Goal: Task Accomplishment & Management: Complete application form

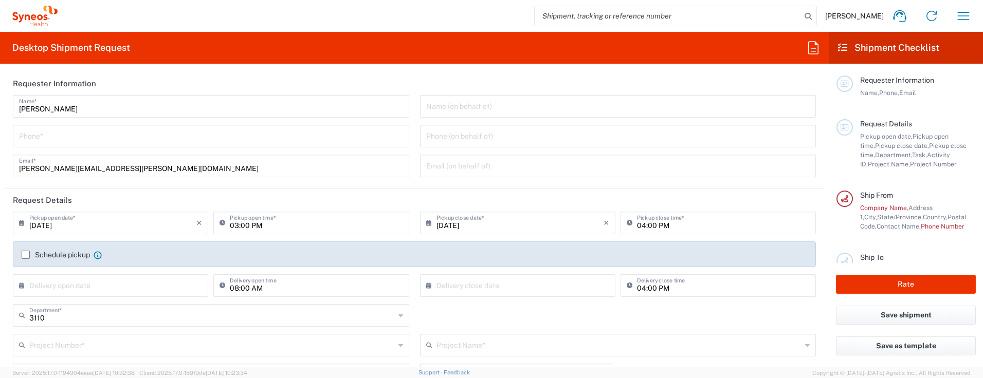
type input "IVH Mexico SA de CV"
click at [812, 216] on div "[DATE] × Pickup close date * Cancel Apply 04:00 PM Pickup close time *" at bounding box center [617, 227] width 407 height 30
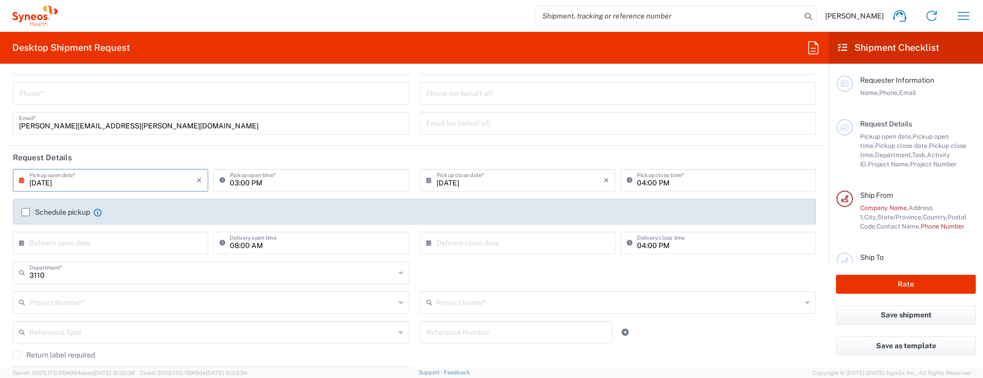
click at [85, 178] on input "08/20/2025" at bounding box center [112, 180] width 167 height 18
click at [129, 277] on span "21" at bounding box center [126, 273] width 15 height 14
type input "08/21/2025"
click at [257, 182] on input "03:00 PM" at bounding box center [316, 180] width 173 height 18
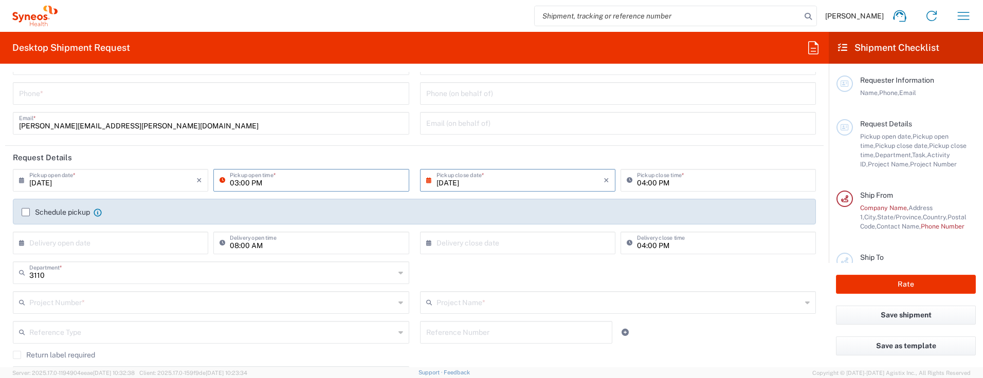
click at [276, 188] on input "03:00 PM" at bounding box center [316, 180] width 173 height 18
click at [237, 183] on input "03:00 PM" at bounding box center [316, 180] width 173 height 18
click at [247, 183] on input "03:00 PM" at bounding box center [316, 180] width 173 height 18
click at [441, 185] on input "08/21/2025" at bounding box center [520, 180] width 167 height 18
click at [248, 182] on input "03:00 PM" at bounding box center [316, 180] width 173 height 18
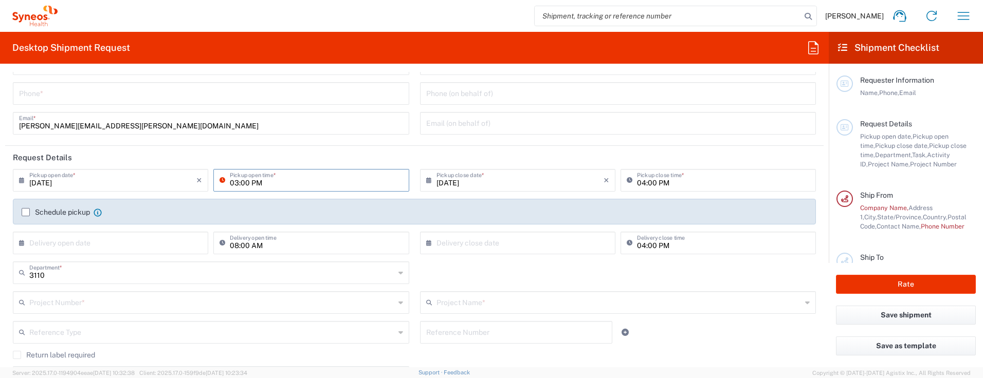
click at [245, 182] on input "03:00 PM" at bounding box center [316, 180] width 173 height 18
click at [221, 179] on icon at bounding box center [225, 180] width 10 height 16
click at [26, 213] on label "Schedule pickup" at bounding box center [56, 212] width 68 height 8
click at [26, 212] on input "Schedule pickup" at bounding box center [26, 212] width 0 height 0
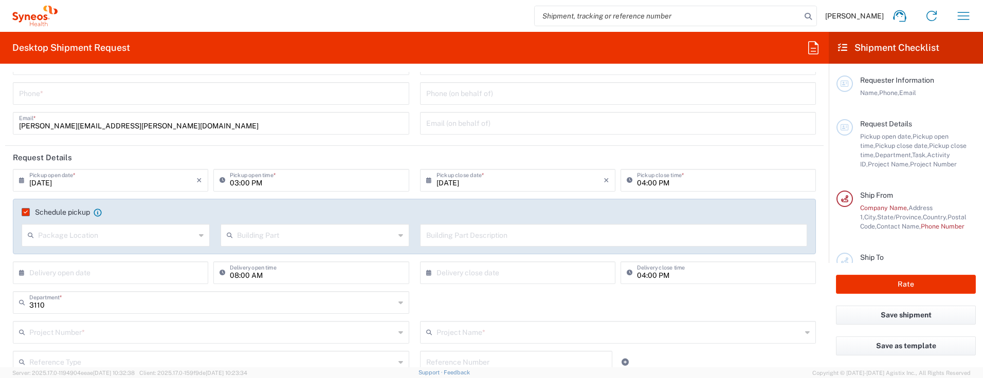
click at [26, 213] on label "Schedule pickup" at bounding box center [56, 212] width 68 height 8
click at [24, 212] on input "Schedule pickup" at bounding box center [24, 212] width 0 height 0
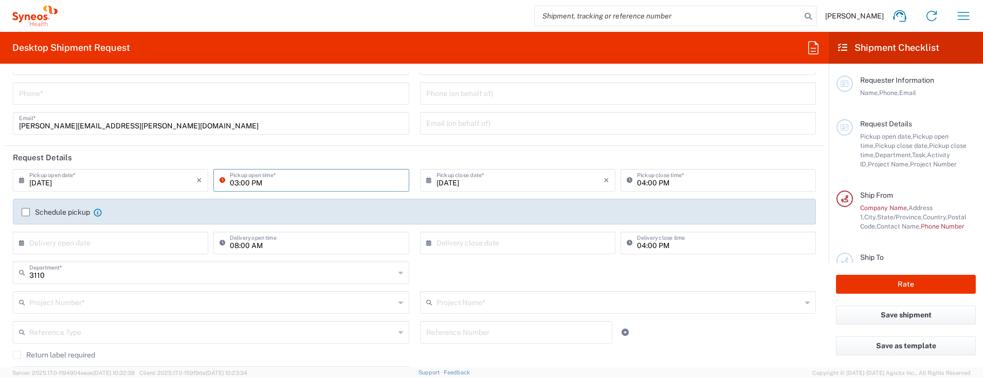
click at [234, 186] on input "03:00 PM" at bounding box center [316, 180] width 173 height 18
click at [270, 186] on input "03:00 PM" at bounding box center [316, 180] width 173 height 18
click at [235, 183] on input "03:00 AM" at bounding box center [316, 180] width 173 height 18
type input "08:00 AM"
click at [142, 245] on input "text" at bounding box center [112, 242] width 167 height 18
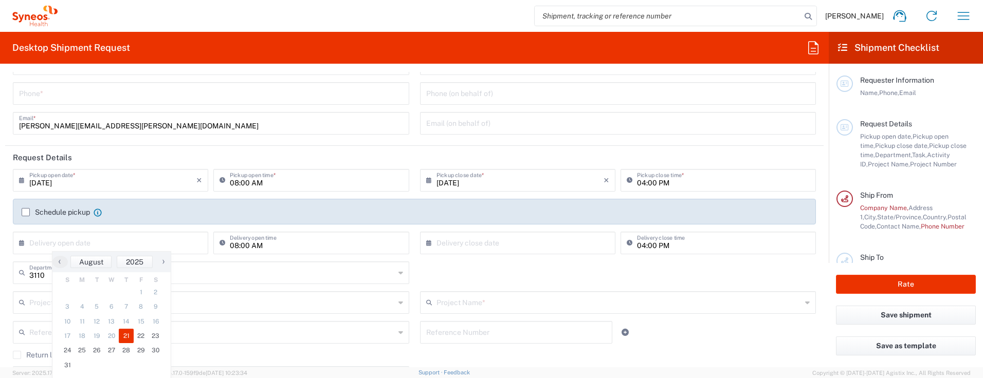
click at [125, 336] on span "21" at bounding box center [126, 336] width 15 height 14
type input "08/21/2025"
click at [515, 242] on input "text" at bounding box center [520, 242] width 167 height 18
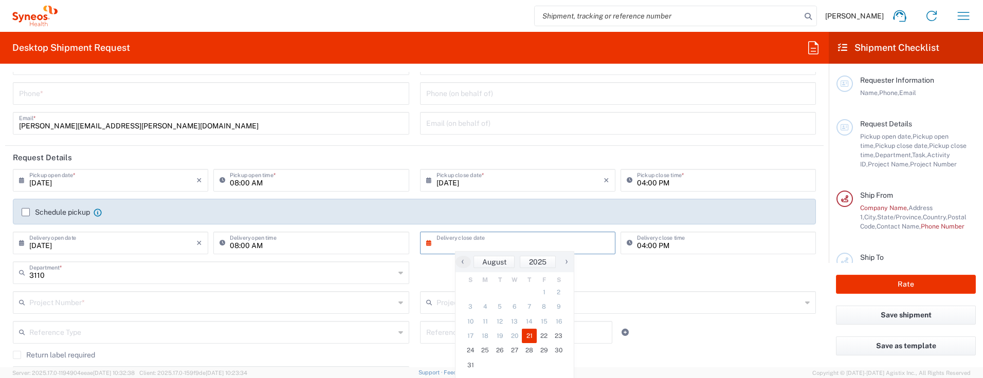
click at [528, 338] on span "21" at bounding box center [529, 336] width 15 height 14
type input "08/21/2025"
drag, startPoint x: 70, startPoint y: 247, endPoint x: 6, endPoint y: 251, distance: 64.4
click at [6, 251] on main "08/21/2025 × Pickup open date * Cancel Apply 08:00 AM Pickup open time * 08/21/…" at bounding box center [414, 298] width 819 height 259
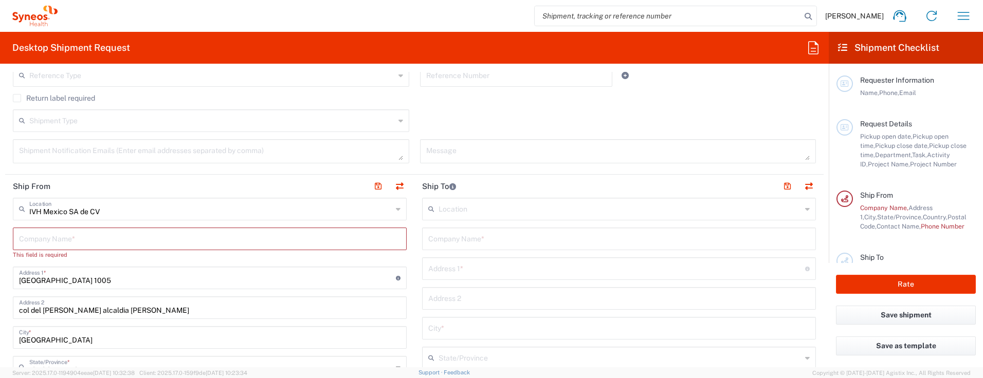
scroll to position [386, 0]
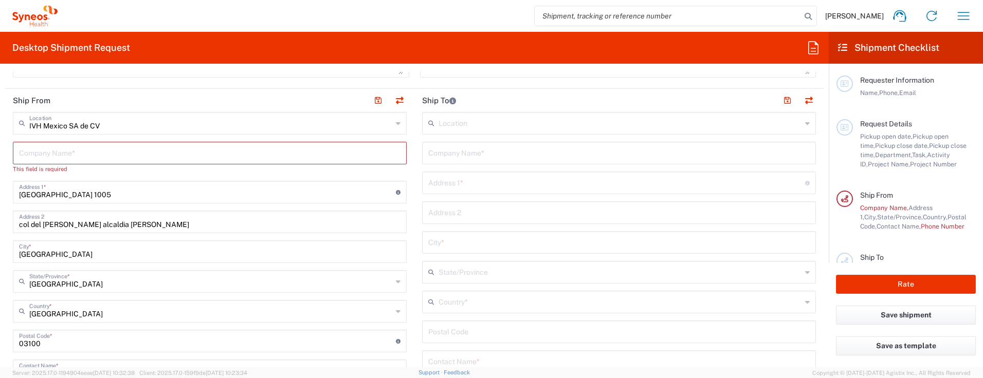
click at [439, 122] on input "text" at bounding box center [620, 123] width 363 height 18
type input "Av Santa Monica 67 Col Vista Hermosa Tlalnepantla CP54080"
click at [453, 332] on input "undefined" at bounding box center [619, 331] width 382 height 18
type input "54080"
click at [457, 126] on input "text" at bounding box center [620, 123] width 363 height 18
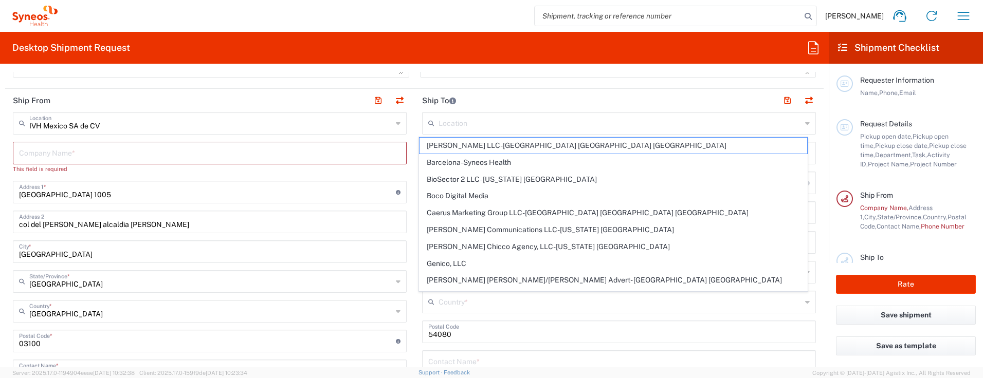
click at [408, 185] on main "IVH Mexico SA de CV Location IVH Mexico SA de CV Addison Whitney LLC-Morrisvile…" at bounding box center [209, 352] width 409 height 480
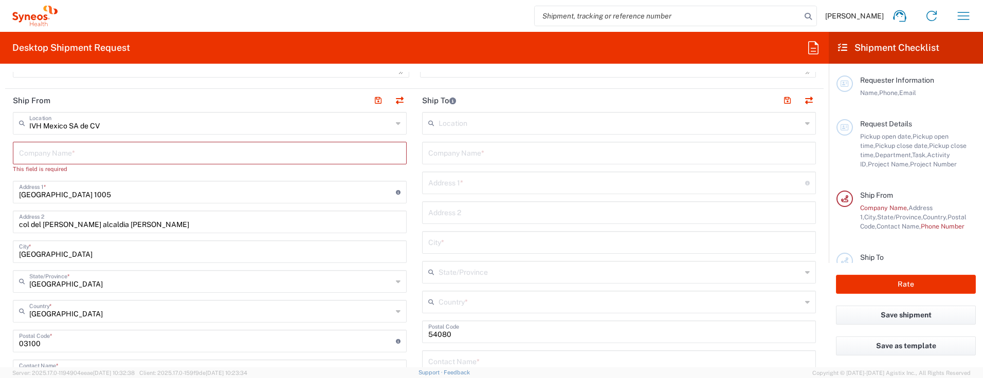
click at [414, 190] on main "Location Addison Whitney LLC-Morrisvile NC US Barcelona-Syneos Health BioSector…" at bounding box center [618, 328] width 409 height 432
click at [442, 179] on input "text" at bounding box center [616, 182] width 377 height 18
type input "Av Santa Monica 67 Col Vista Hermosa"
click at [470, 242] on input "text" at bounding box center [619, 242] width 382 height 18
type input "Tlalnepantla"
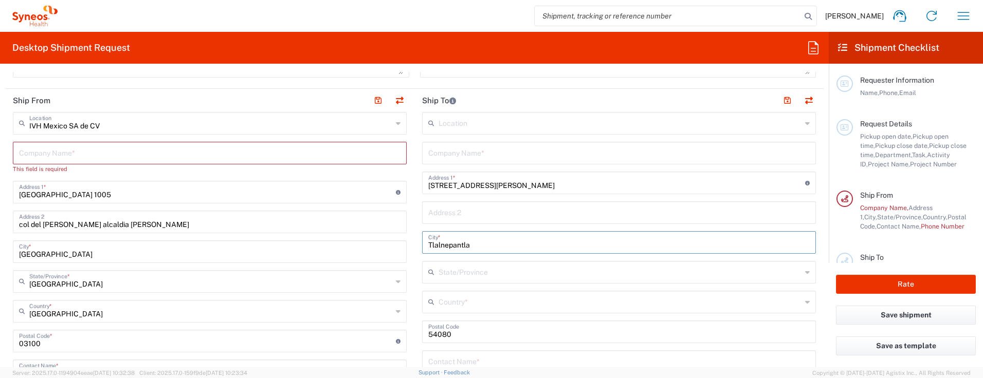
click at [460, 276] on input "text" at bounding box center [620, 272] width 363 height 18
type input "Estado de Mexico"
click at [414, 285] on main "Location Addison Whitney LLC-Morrisvile NC US Barcelona-Syneos Health BioSector…" at bounding box center [618, 328] width 409 height 432
click at [447, 315] on div "Location Addison Whitney LLC-Morrisvile NC US Barcelona-Syneos Health BioSector…" at bounding box center [619, 328] width 394 height 432
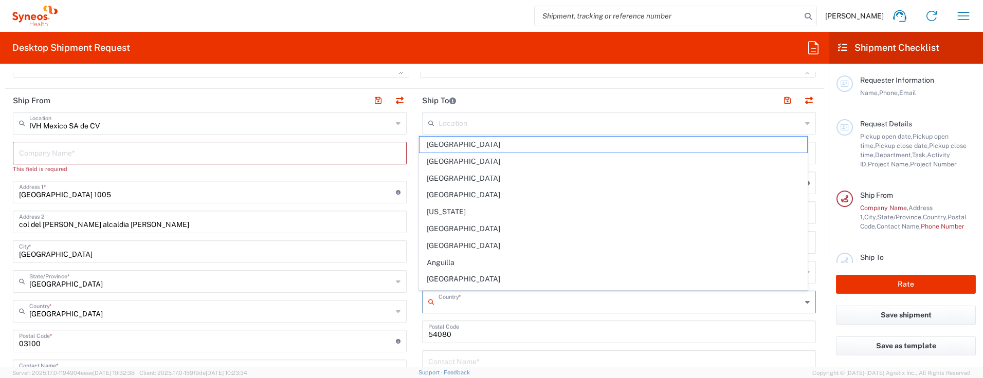
click at [447, 309] on input "text" at bounding box center [620, 302] width 363 height 18
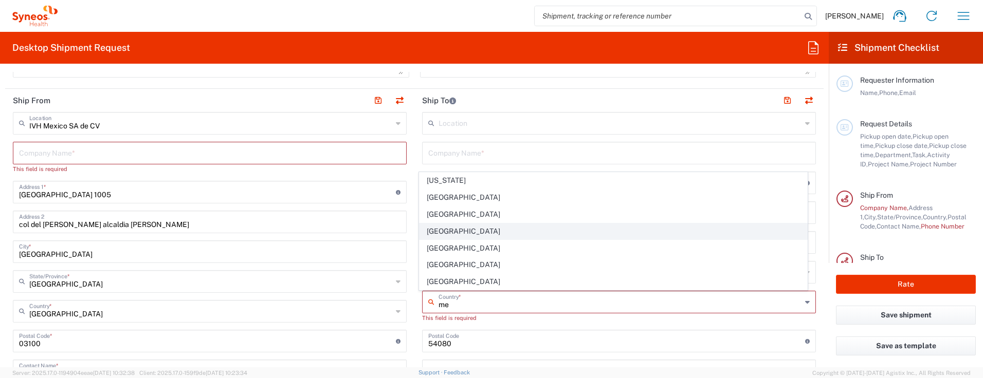
click at [446, 228] on span "Mexico" at bounding box center [614, 232] width 388 height 16
type input "Mexico"
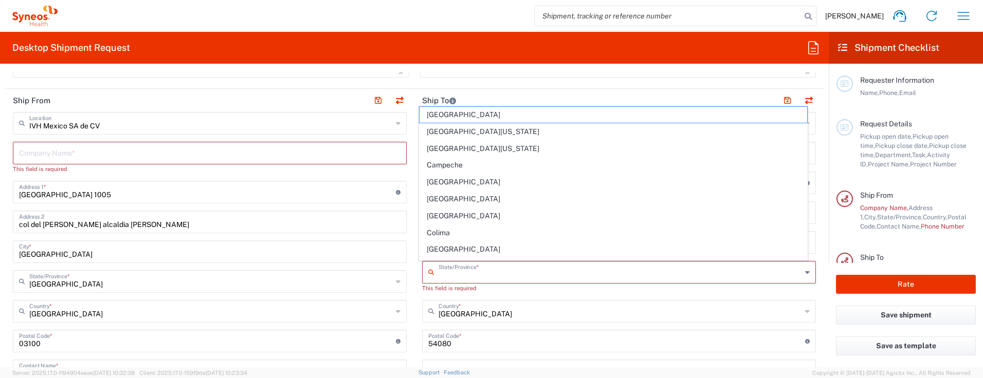
click at [453, 277] on input "text" at bounding box center [620, 272] width 363 height 18
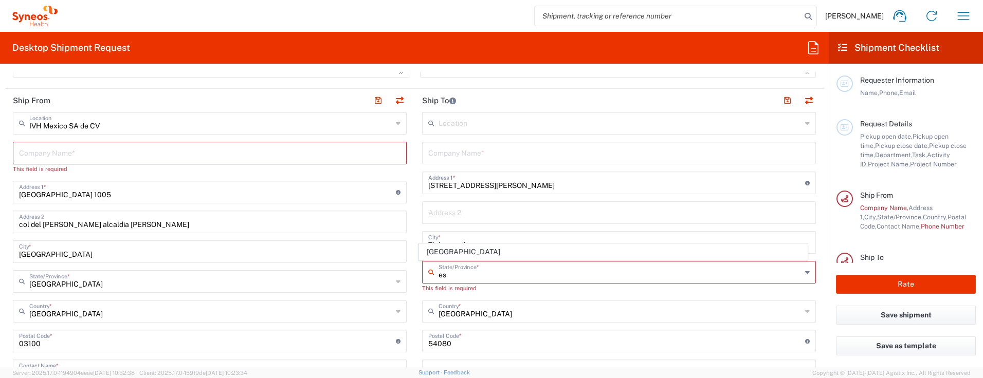
type input "e"
click at [454, 256] on span "Mexico State" at bounding box center [614, 252] width 388 height 16
type input "Mexico State"
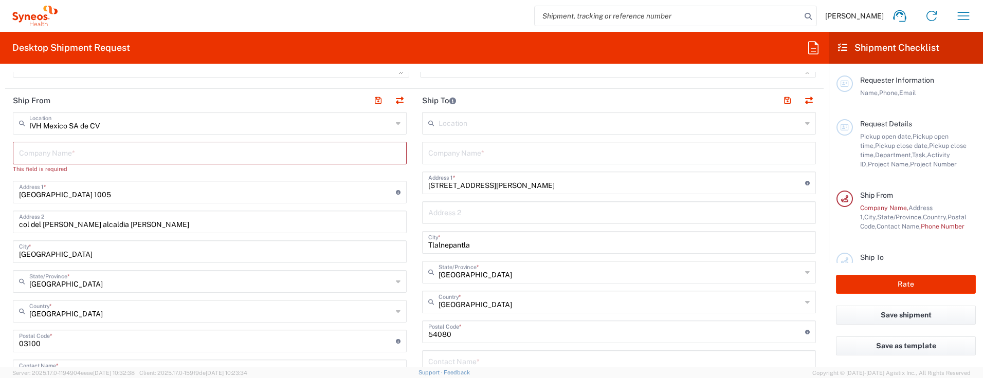
click at [414, 280] on main "Location Addison Whitney LLC-Morrisvile NC US Barcelona-Syneos Health BioSector…" at bounding box center [618, 328] width 409 height 432
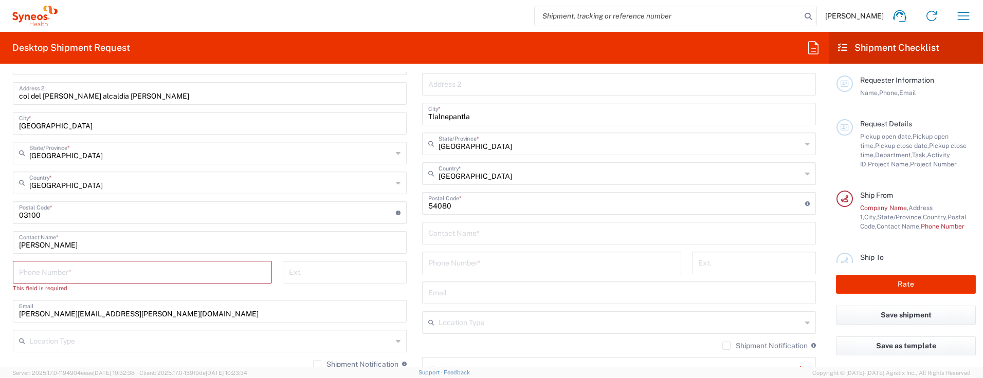
scroll to position [557, 0]
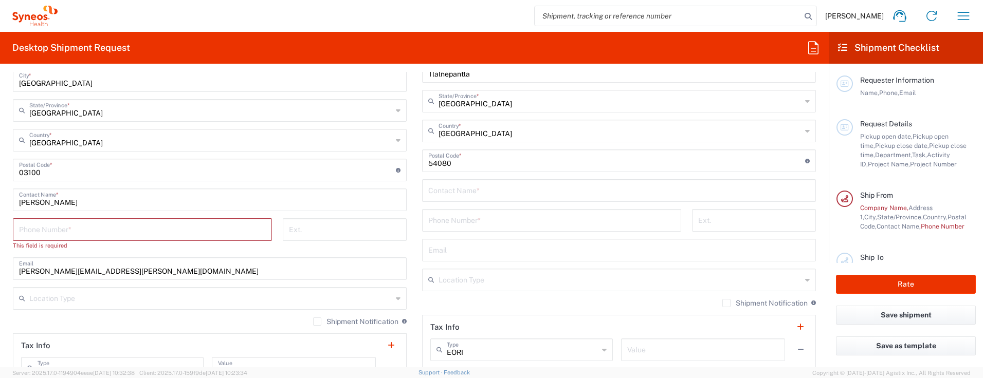
click at [222, 227] on input "tel" at bounding box center [142, 229] width 247 height 18
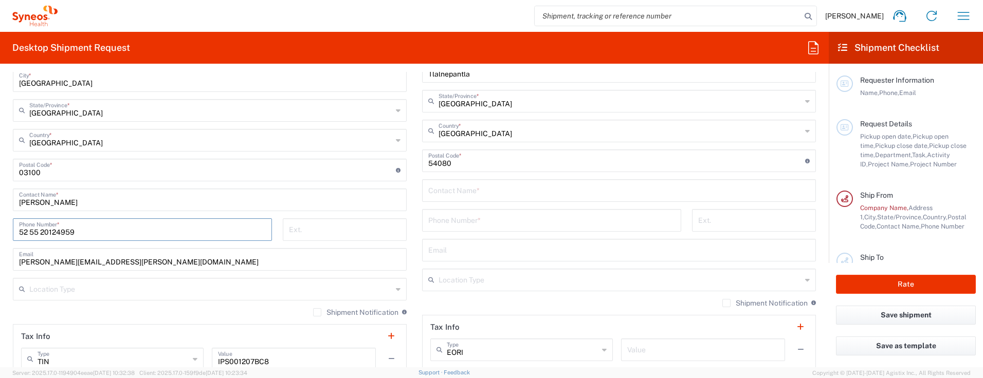
type input "52 55 20124959"
click at [460, 222] on input "tel" at bounding box center [551, 220] width 247 height 18
paste input "52 55 20124959"
type input "52 55 20124959"
click at [456, 197] on input "text" at bounding box center [619, 190] width 382 height 18
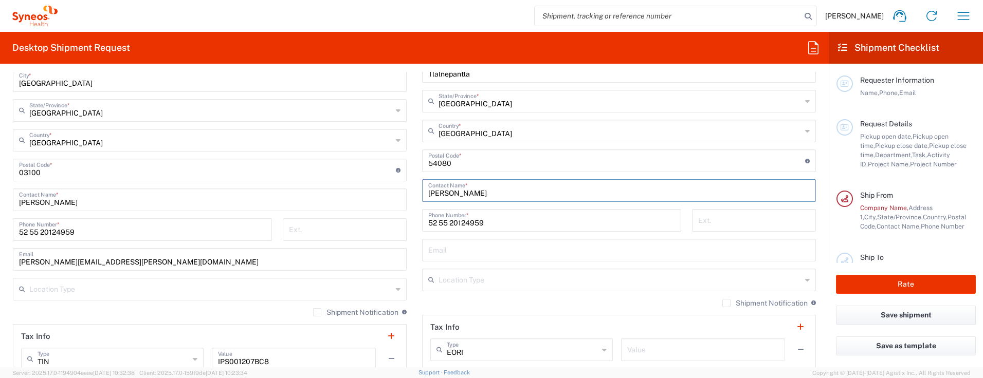
type input "Lilia Contreras"
drag, startPoint x: 133, startPoint y: 263, endPoint x: 0, endPoint y: 262, distance: 132.7
click at [0, 262] on html "Lilia Contreras Home Shipment estimator Shipment tracking Desktop shipment requ…" at bounding box center [491, 189] width 983 height 378
click at [442, 251] on input "text" at bounding box center [619, 250] width 382 height 18
paste input "lilia.contreras@syneoshealth.com"
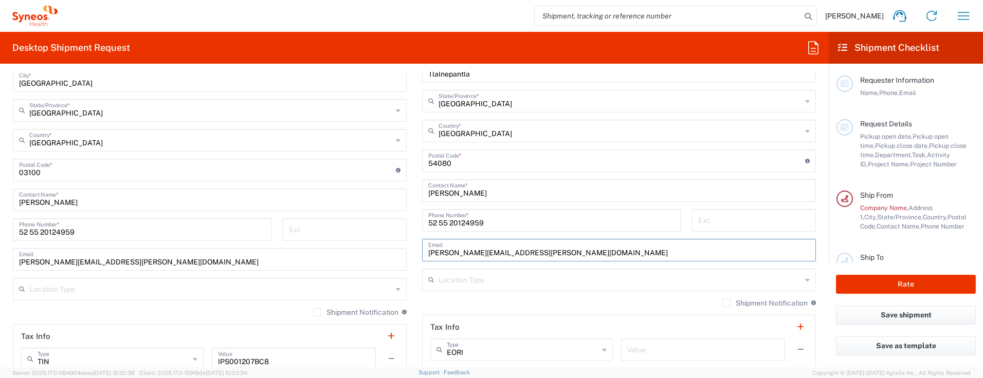
type input "lilia.contreras@syneoshealth.com"
click at [409, 290] on main "IVH Mexico SA de CV Location IVH Mexico SA de CV Addison Whitney LLC-Morrisvile…" at bounding box center [209, 176] width 409 height 471
click at [461, 287] on input "text" at bounding box center [620, 279] width 363 height 18
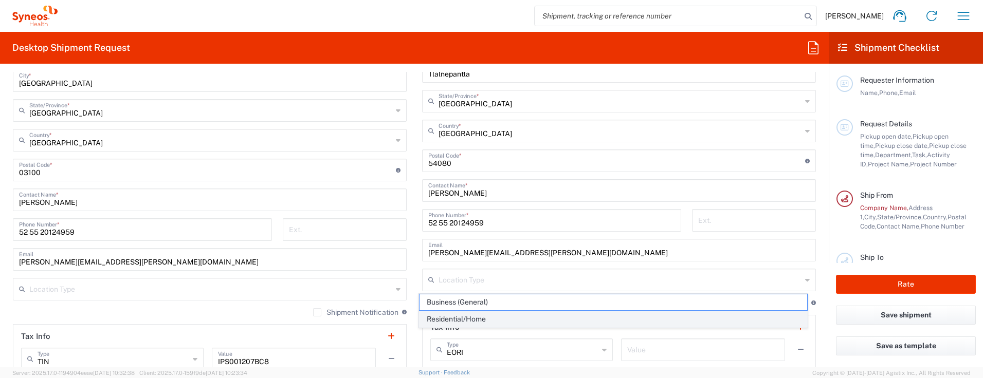
click at [437, 323] on span "Residential/Home" at bounding box center [614, 320] width 388 height 16
type input "Residential/Home"
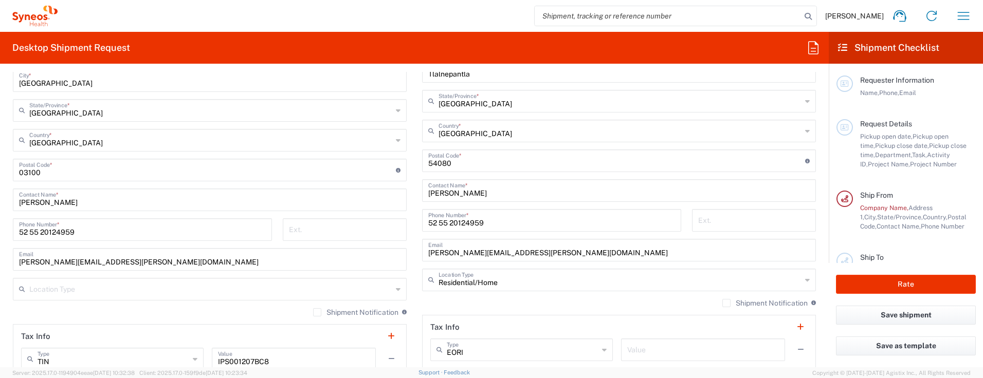
click at [410, 323] on main "IVH Mexico SA de CV Location IVH Mexico SA de CV Addison Whitney LLC-Morrisvile…" at bounding box center [209, 176] width 409 height 471
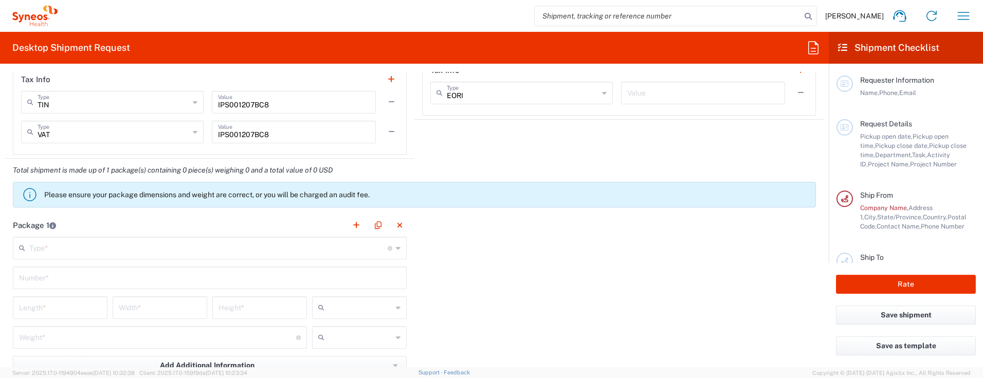
scroll to position [857, 0]
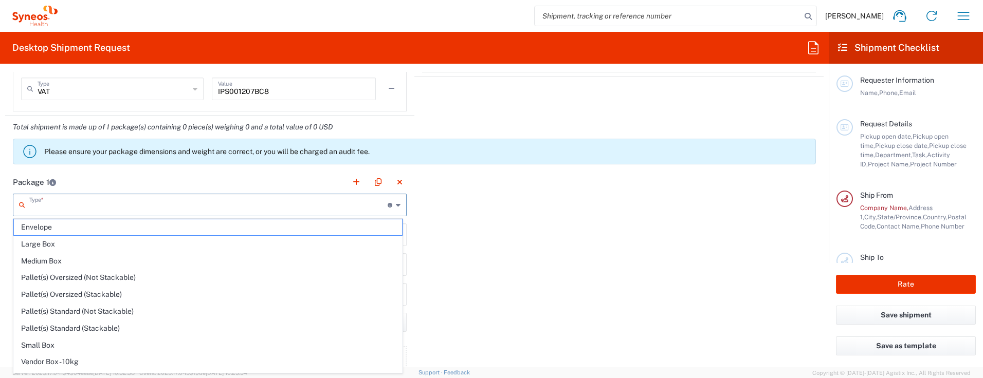
click at [323, 208] on input "text" at bounding box center [208, 204] width 358 height 18
click at [317, 230] on span "Envelope" at bounding box center [208, 228] width 388 height 16
type input "Envelope"
type input "1"
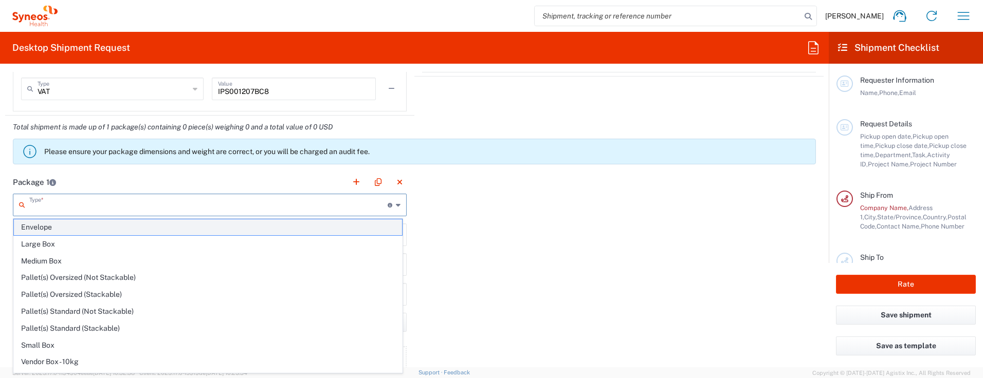
type input "9.5"
type input "12.5"
type input "0.25"
type input "in"
type input "0.45"
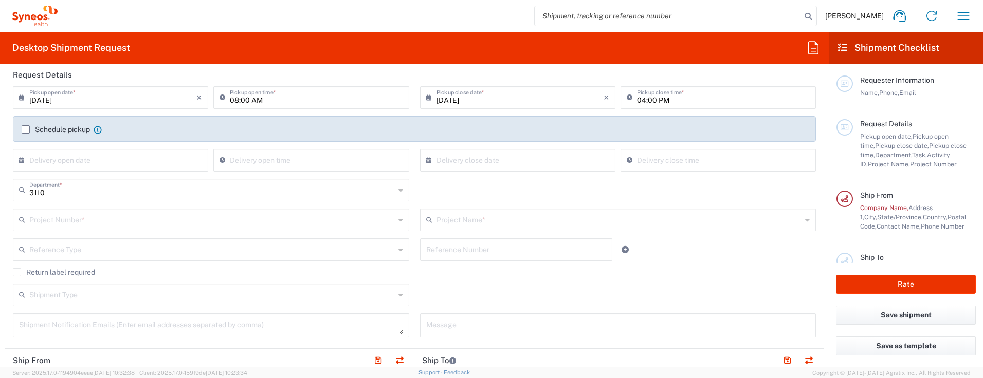
scroll to position [169, 0]
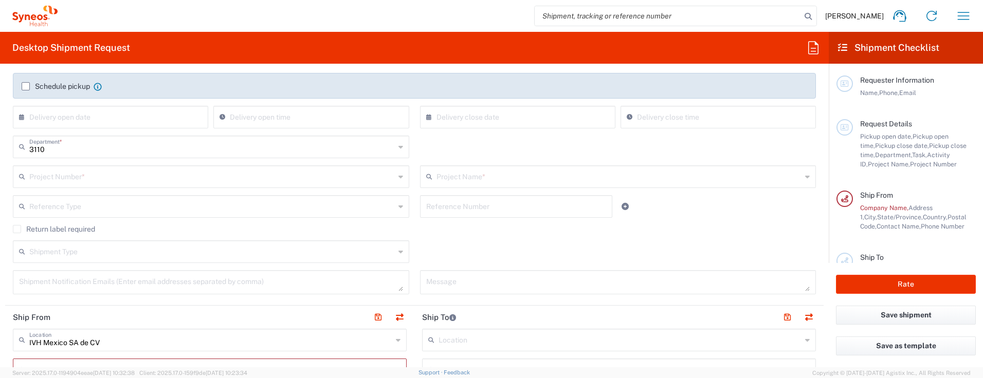
click at [499, 282] on textarea at bounding box center [618, 283] width 384 height 18
type textarea "Se puede dejar en zapatería con Sr Cruz Garcia"
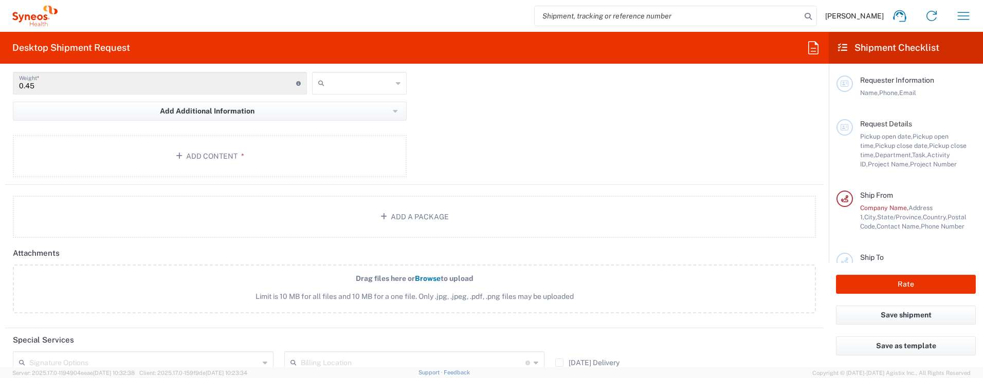
scroll to position [1240, 0]
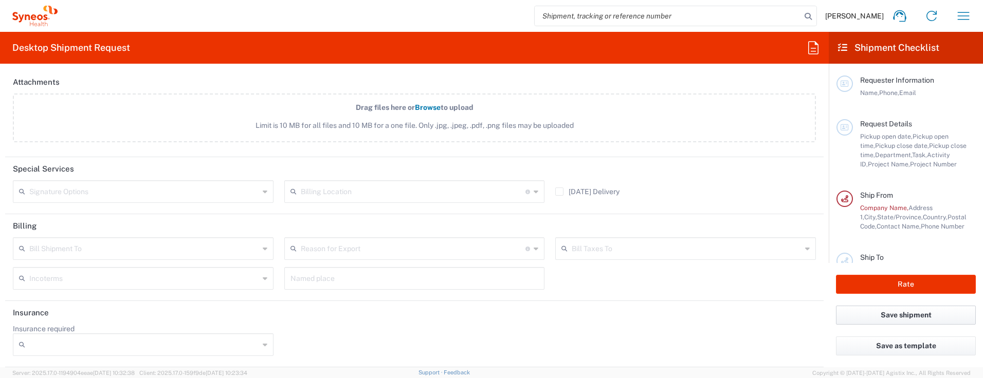
click at [875, 315] on button "Save shipment" at bounding box center [906, 315] width 140 height 19
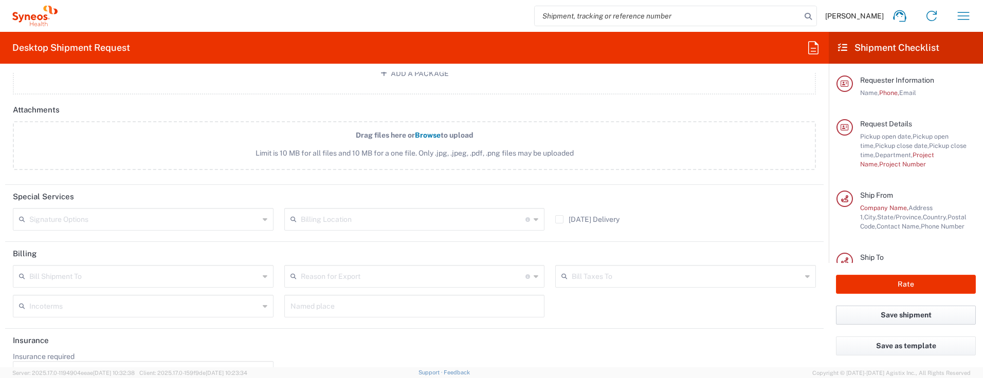
scroll to position [1267, 0]
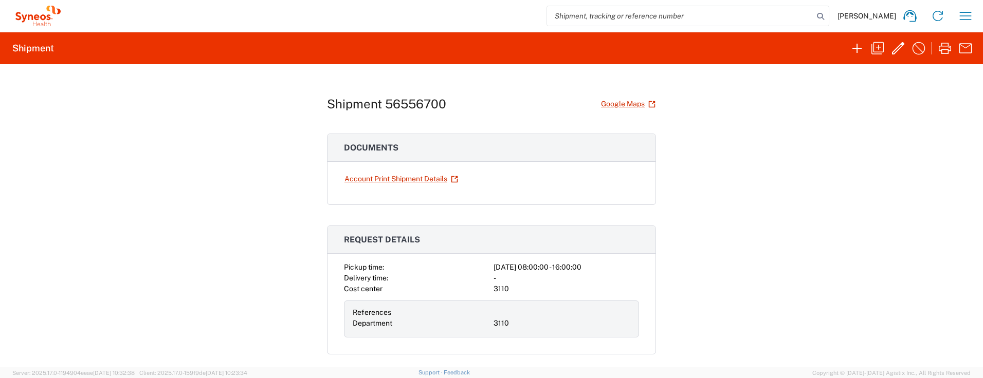
click at [219, 156] on div "Shipment 56556700 Google Maps Documents Account Print Shipment Details Request …" at bounding box center [491, 215] width 983 height 303
